Goal: Task Accomplishment & Management: Manage account settings

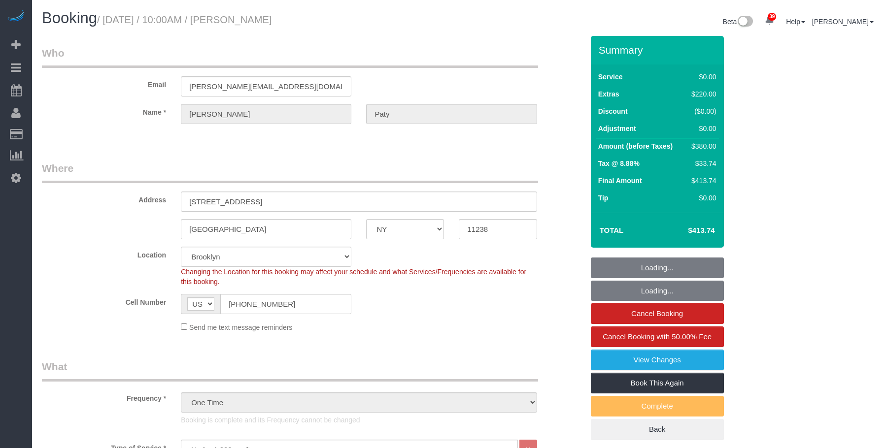
select select "NY"
select select "1"
select select "number:89"
select select "number:90"
select select "number:15"
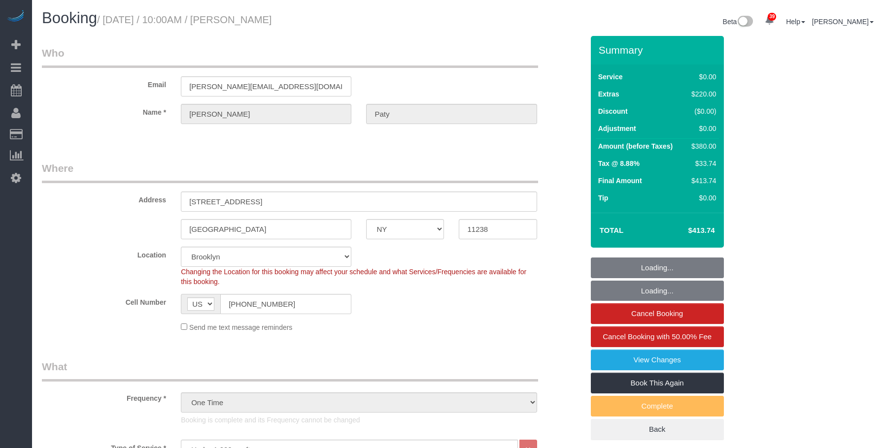
select select "number:5"
select select "spot6"
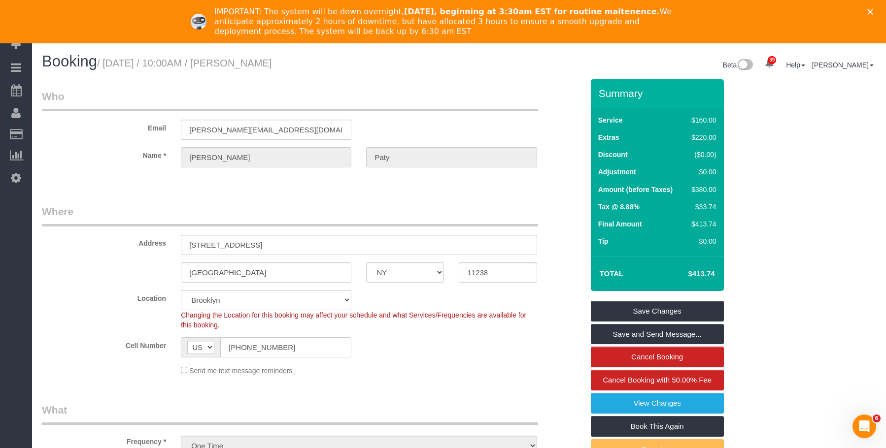
click at [873, 10] on icon "Close" at bounding box center [870, 12] width 6 height 6
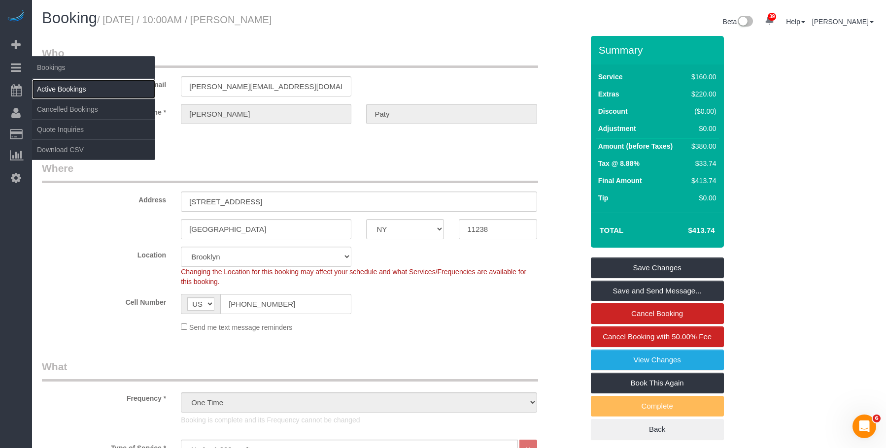
click at [77, 90] on link "Active Bookings" at bounding box center [93, 89] width 123 height 20
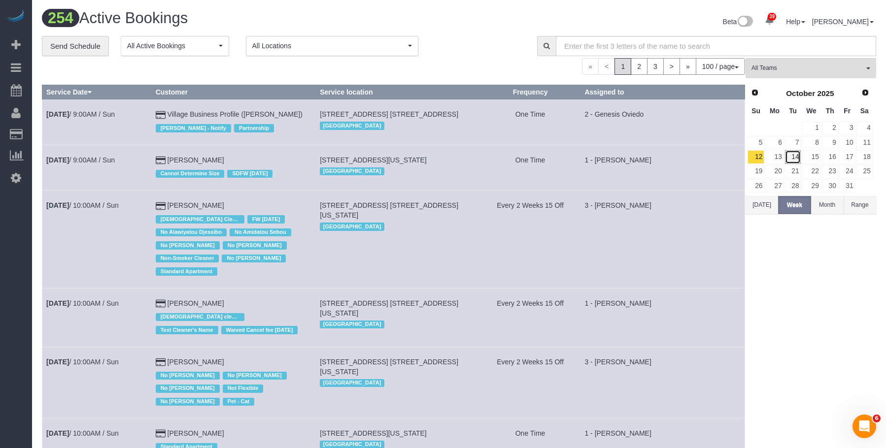
click at [791, 155] on link "14" at bounding box center [793, 156] width 16 height 13
